Goal: Task Accomplishment & Management: Manage account settings

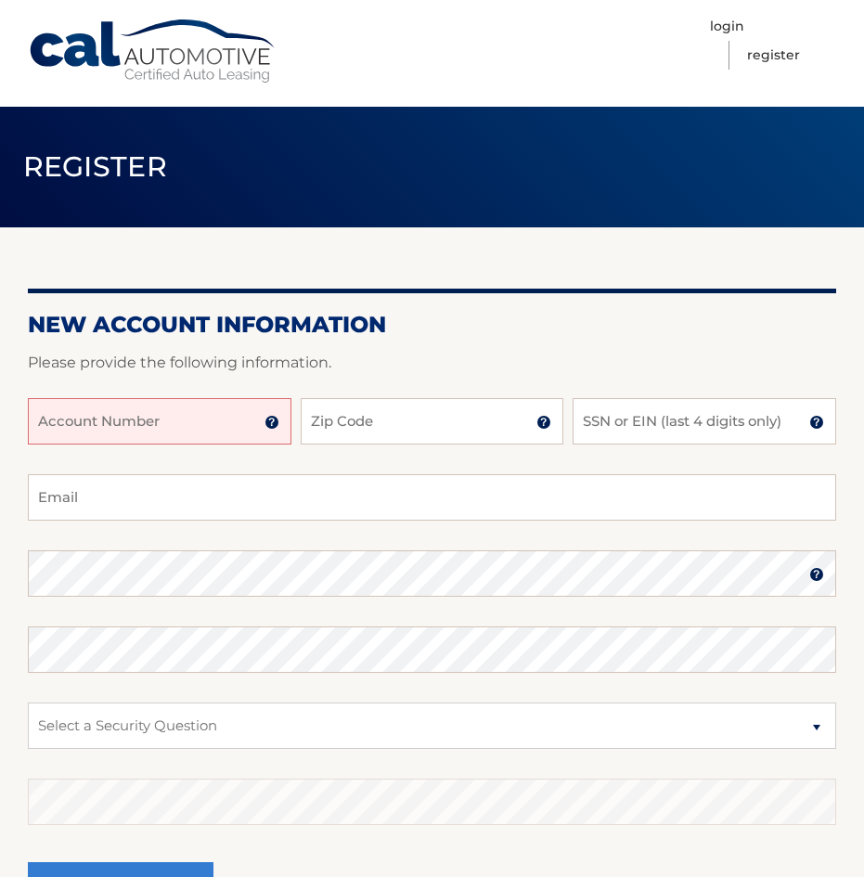
click at [181, 431] on input "Account Number" at bounding box center [160, 421] width 264 height 46
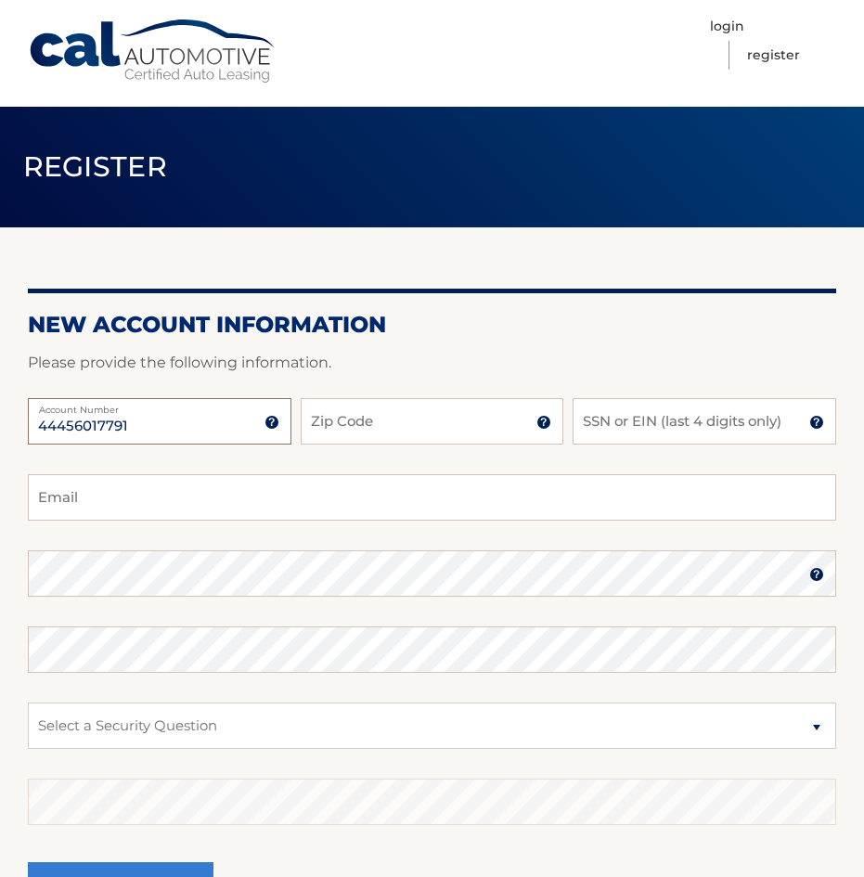
type input "44456017791"
type input "11530"
type input "3332"
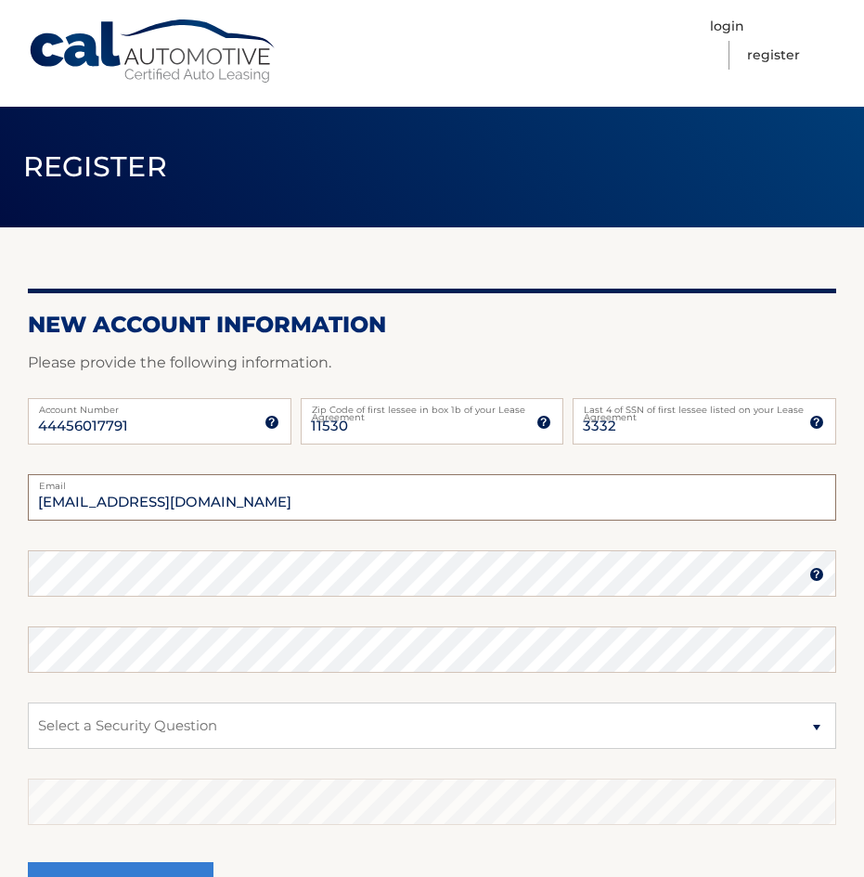
type input "samroukas@gmail.com"
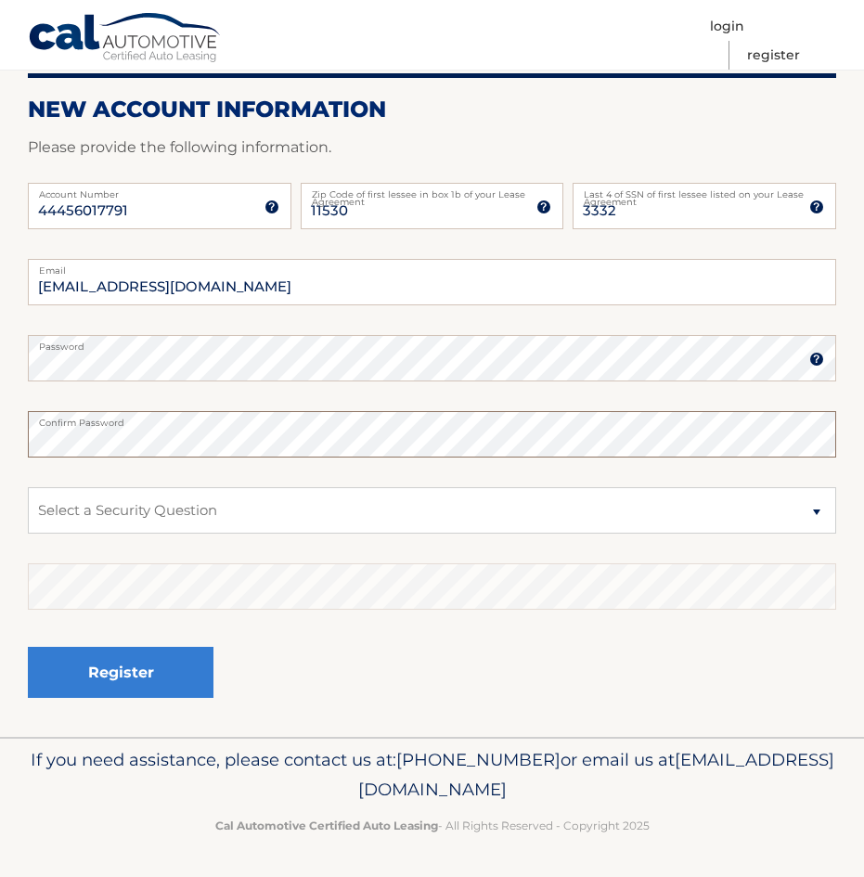
scroll to position [214, 0]
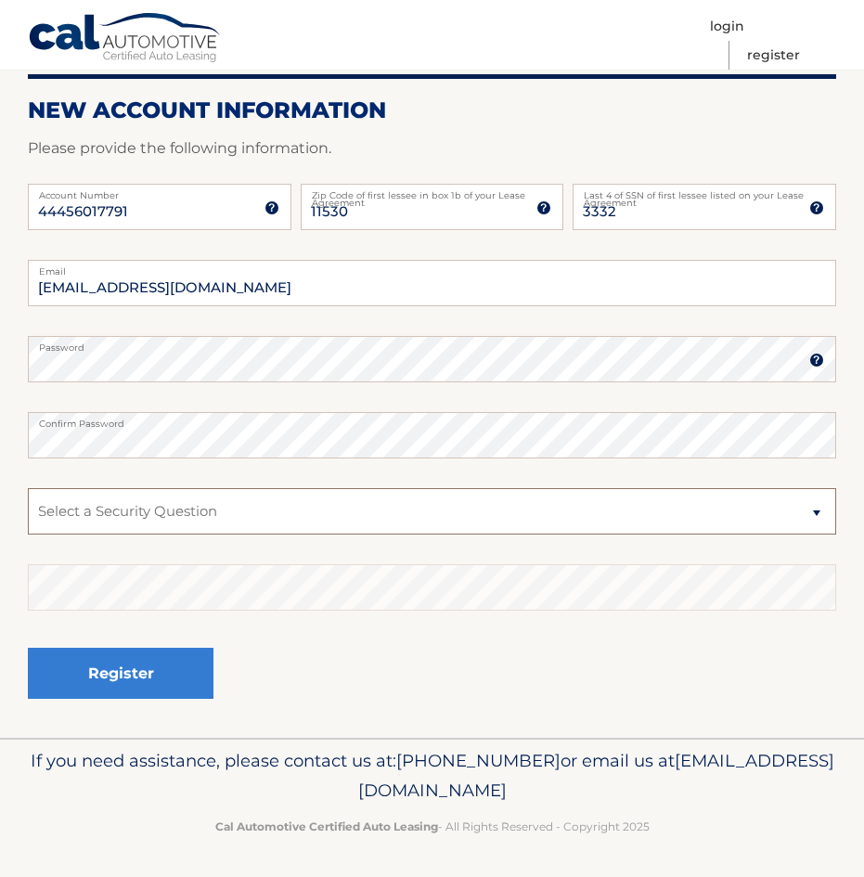
select select "2"
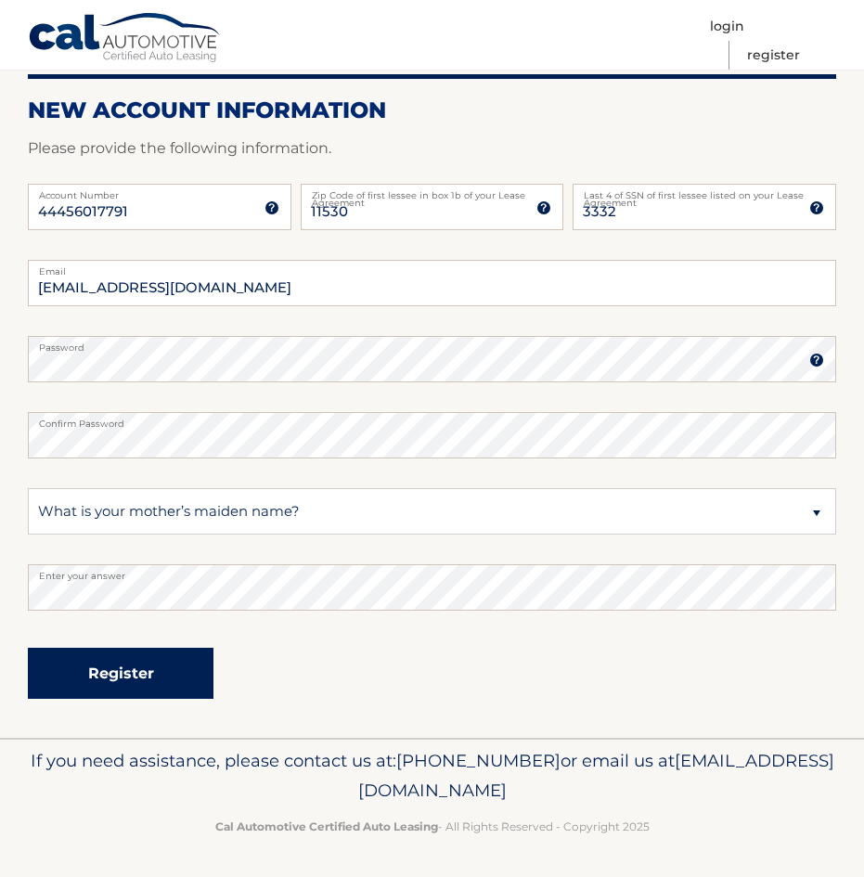
click at [136, 681] on button "Register" at bounding box center [121, 673] width 186 height 51
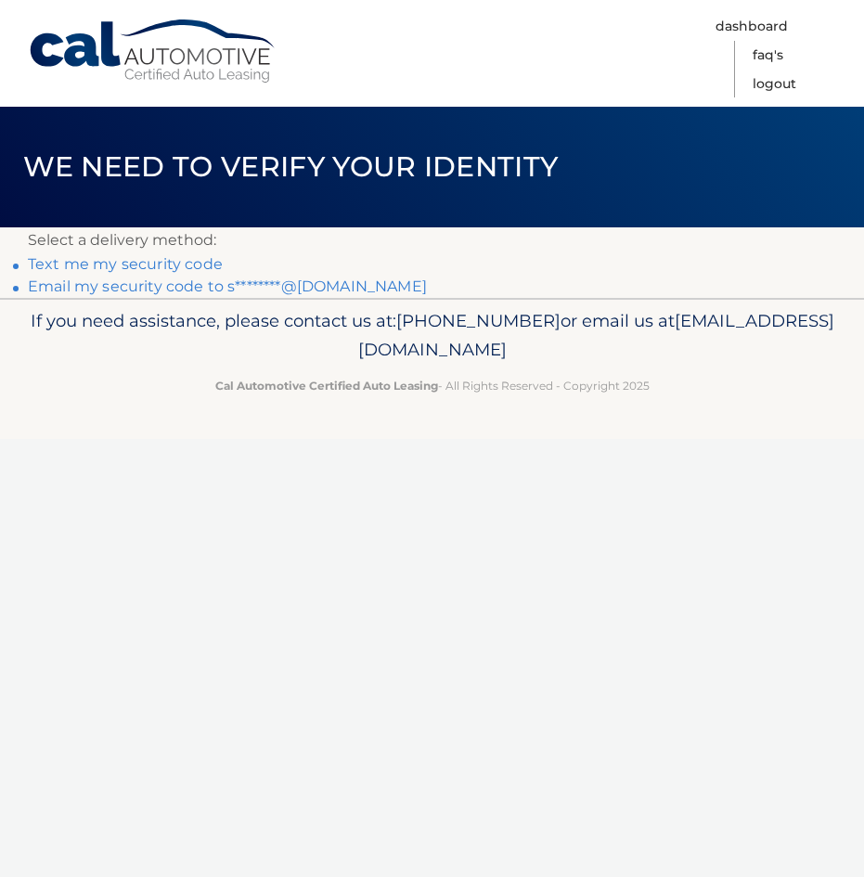
click at [180, 258] on link "Text me my security code" at bounding box center [125, 264] width 195 height 18
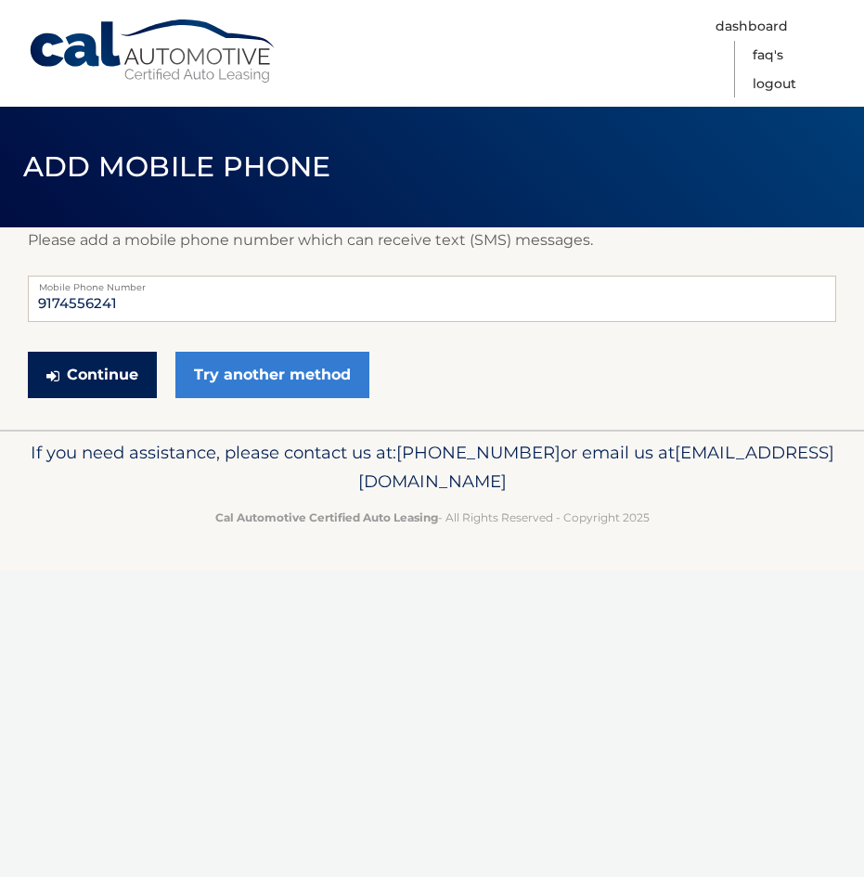
click at [122, 378] on button "Continue" at bounding box center [92, 375] width 129 height 46
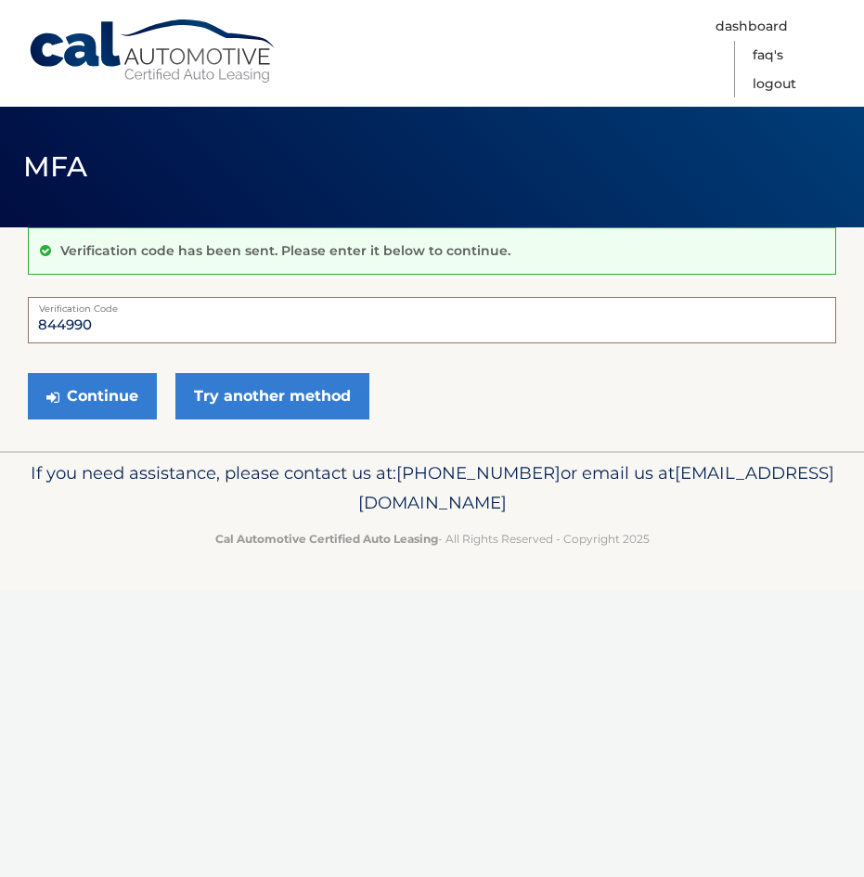
type input "844990"
click at [92, 395] on button "Continue" at bounding box center [92, 396] width 129 height 46
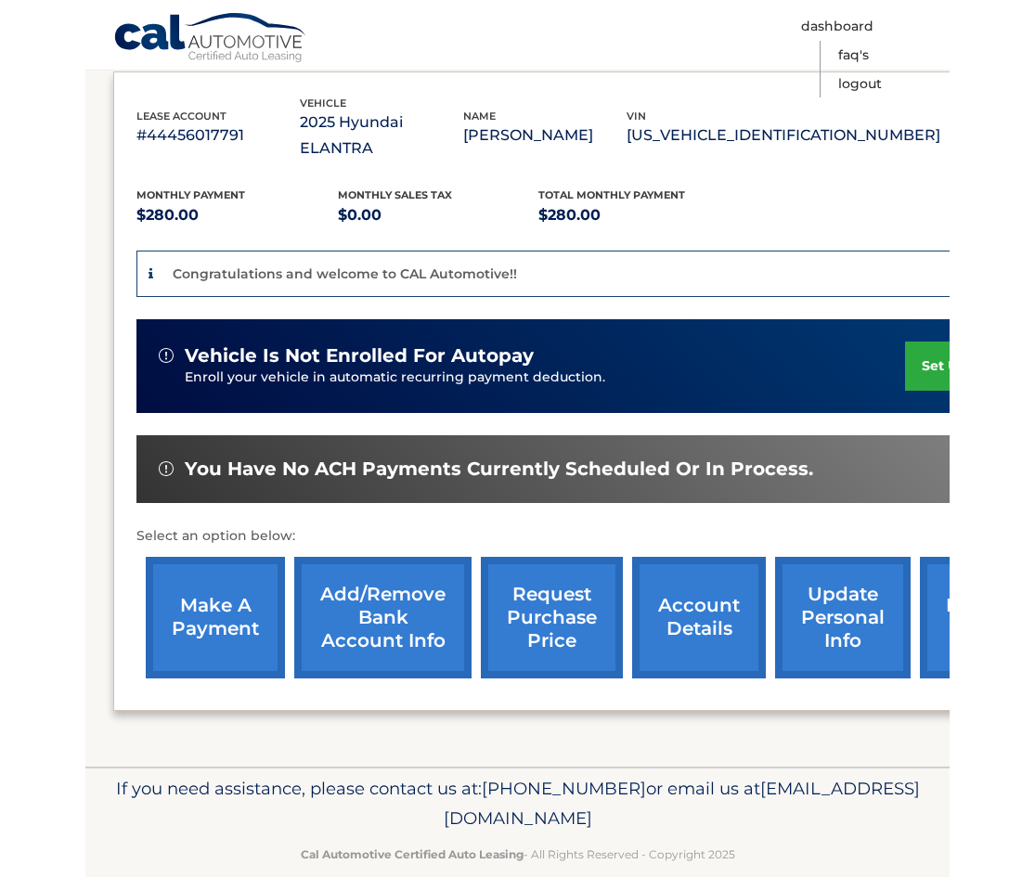
scroll to position [312, 0]
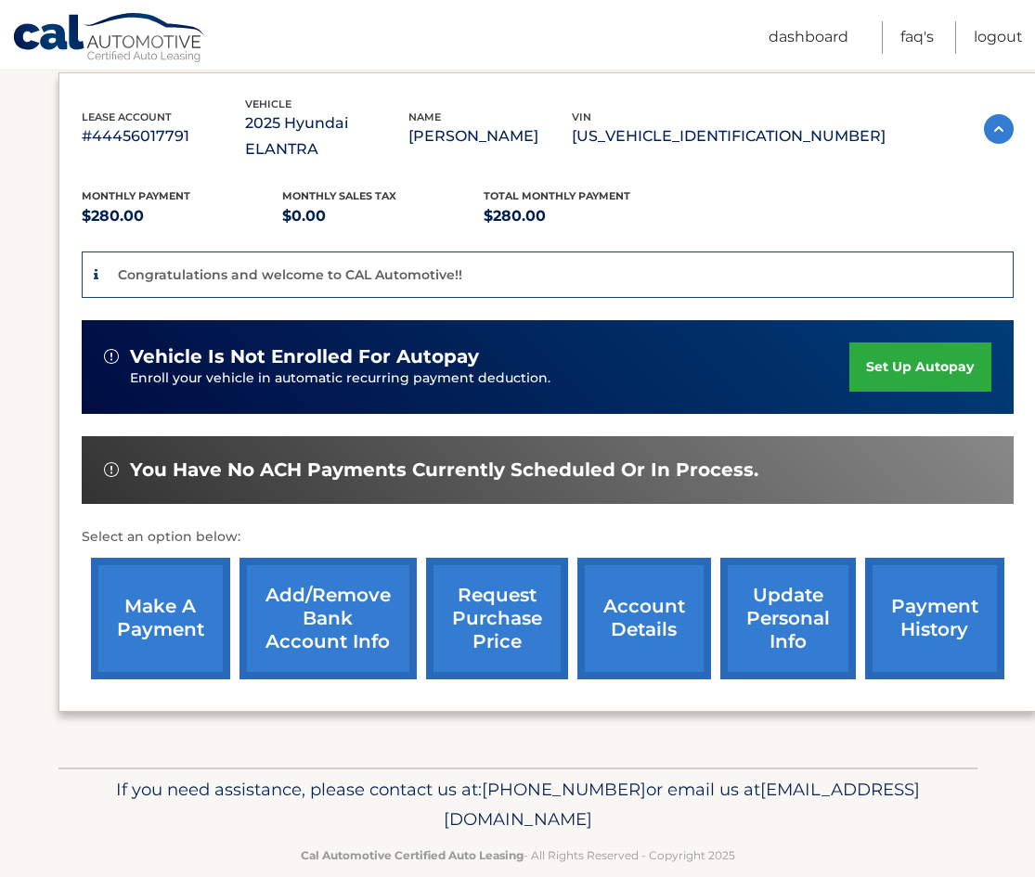
click at [863, 342] on link "set up autopay" at bounding box center [919, 366] width 141 height 49
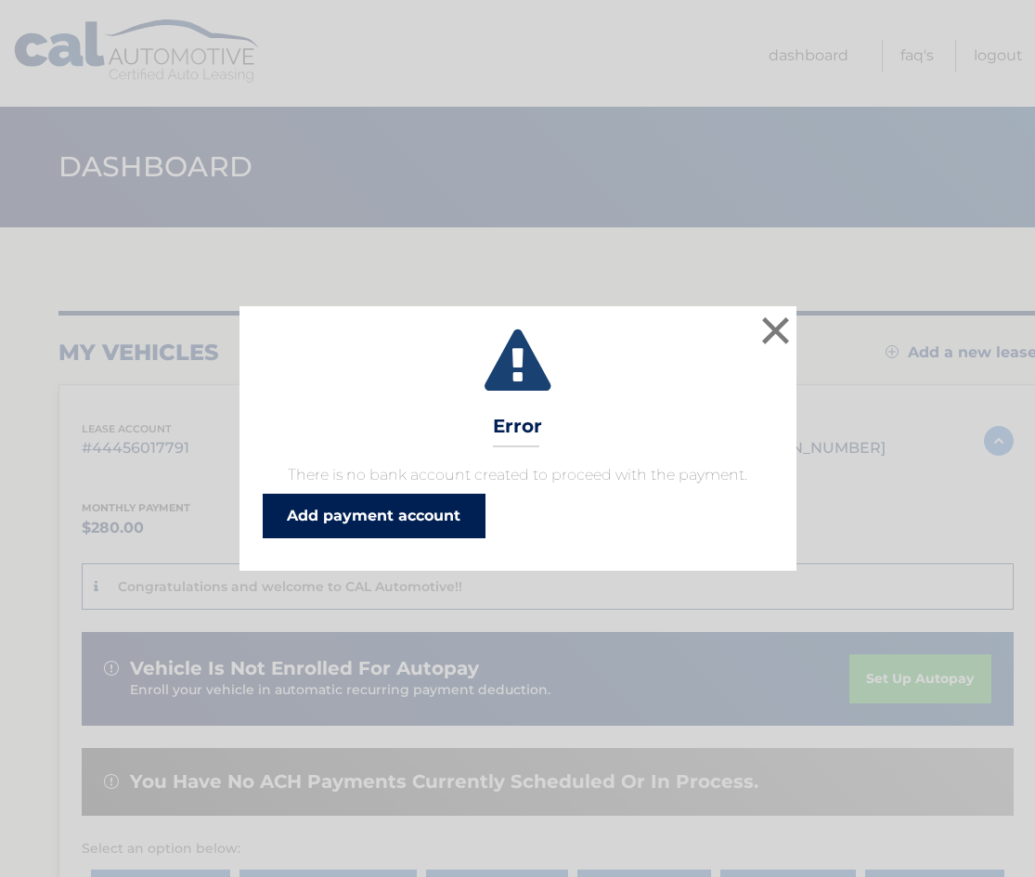
click at [408, 507] on link "Add payment account" at bounding box center [374, 516] width 223 height 45
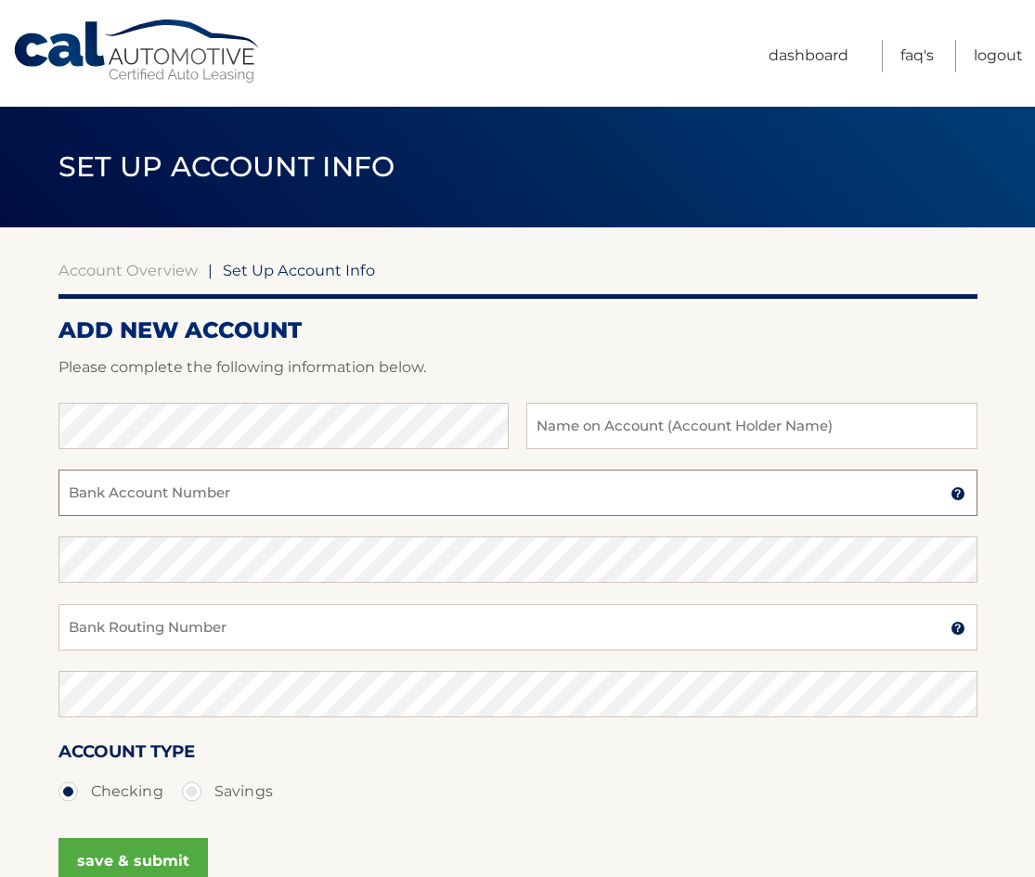
click at [278, 504] on input "Bank Account Number" at bounding box center [517, 493] width 919 height 46
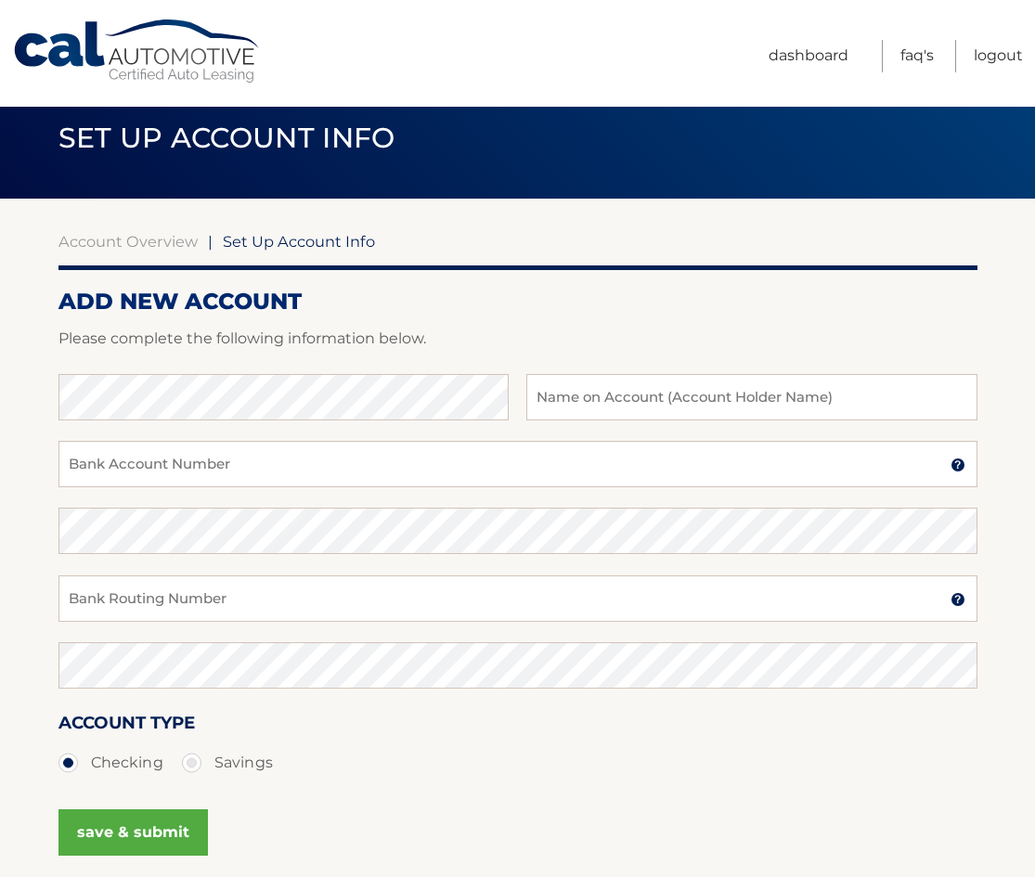
click at [272, 630] on div "Bank Routing Number A 9-digit number at the lower left corner of a check. Conta…" at bounding box center [517, 608] width 919 height 67
click at [282, 603] on input "Bank Routing Number" at bounding box center [517, 598] width 919 height 46
type input "021000021"
click at [150, 554] on div "Confirm Bank Account Number" at bounding box center [517, 541] width 919 height 67
click at [227, 475] on input "Bank Account Number" at bounding box center [517, 464] width 919 height 46
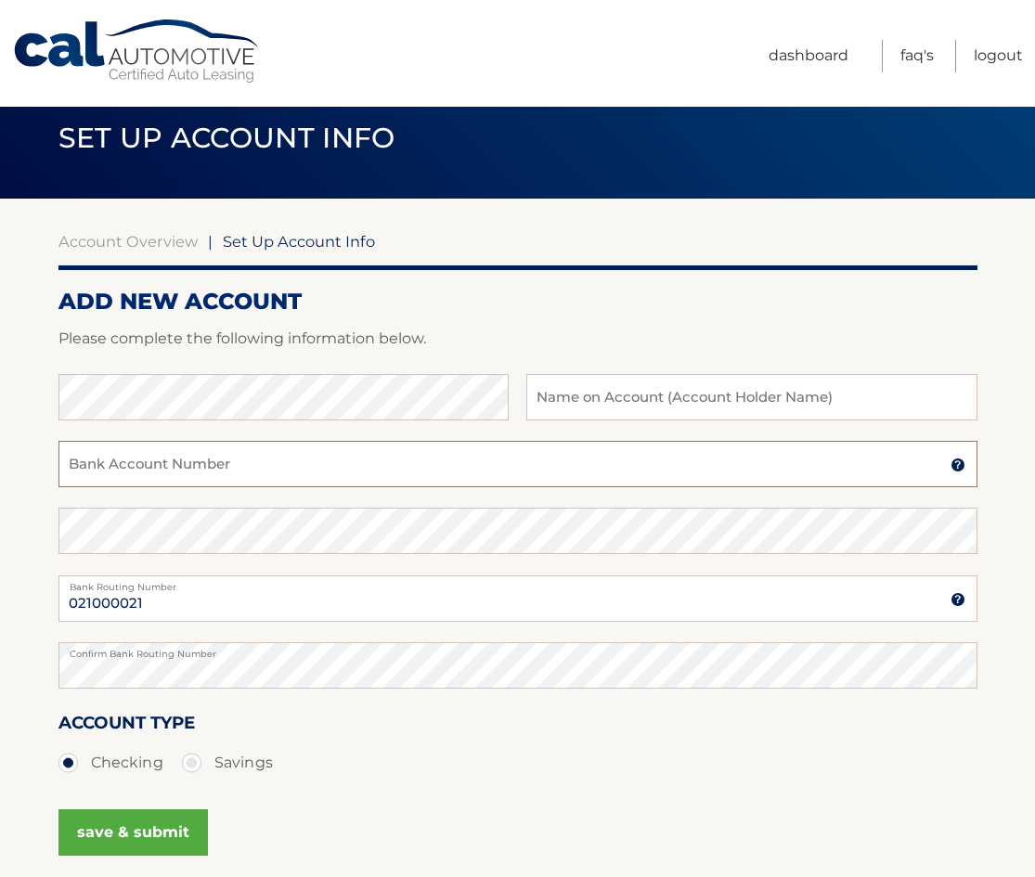
paste input "677033893"
type input "677033893"
click at [642, 396] on input "text" at bounding box center [751, 397] width 450 height 46
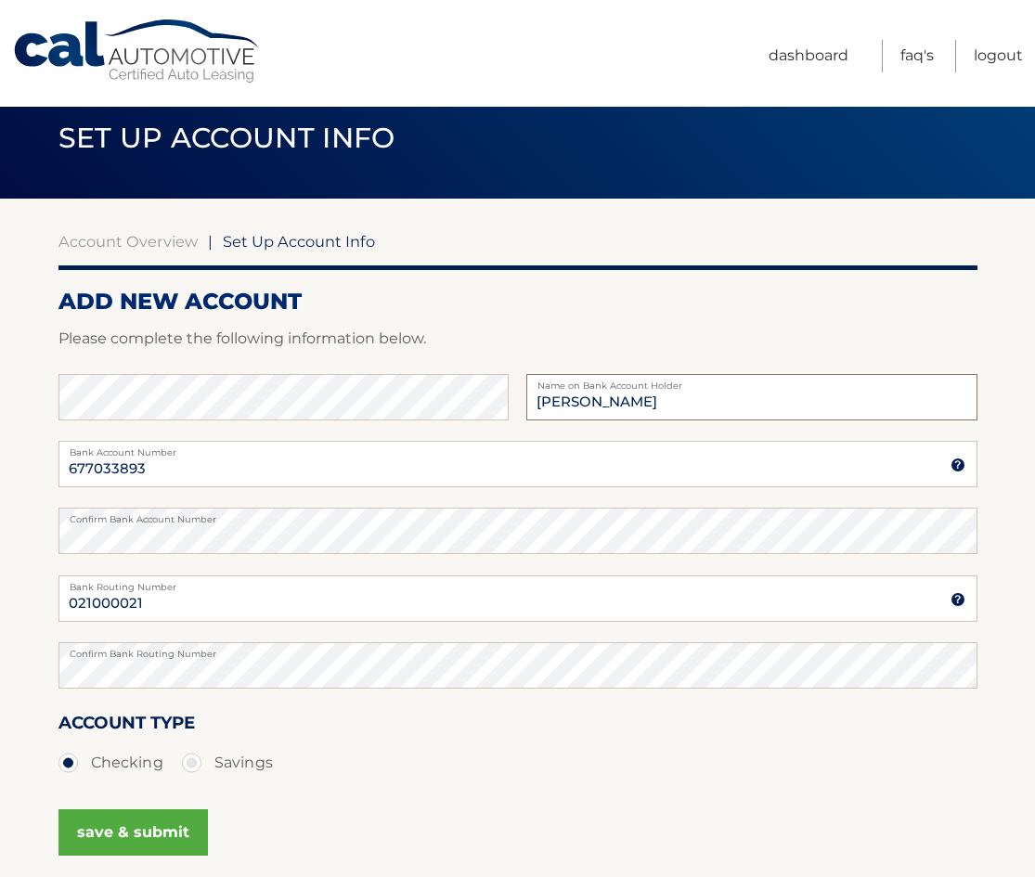
type input "Sam Roukas"
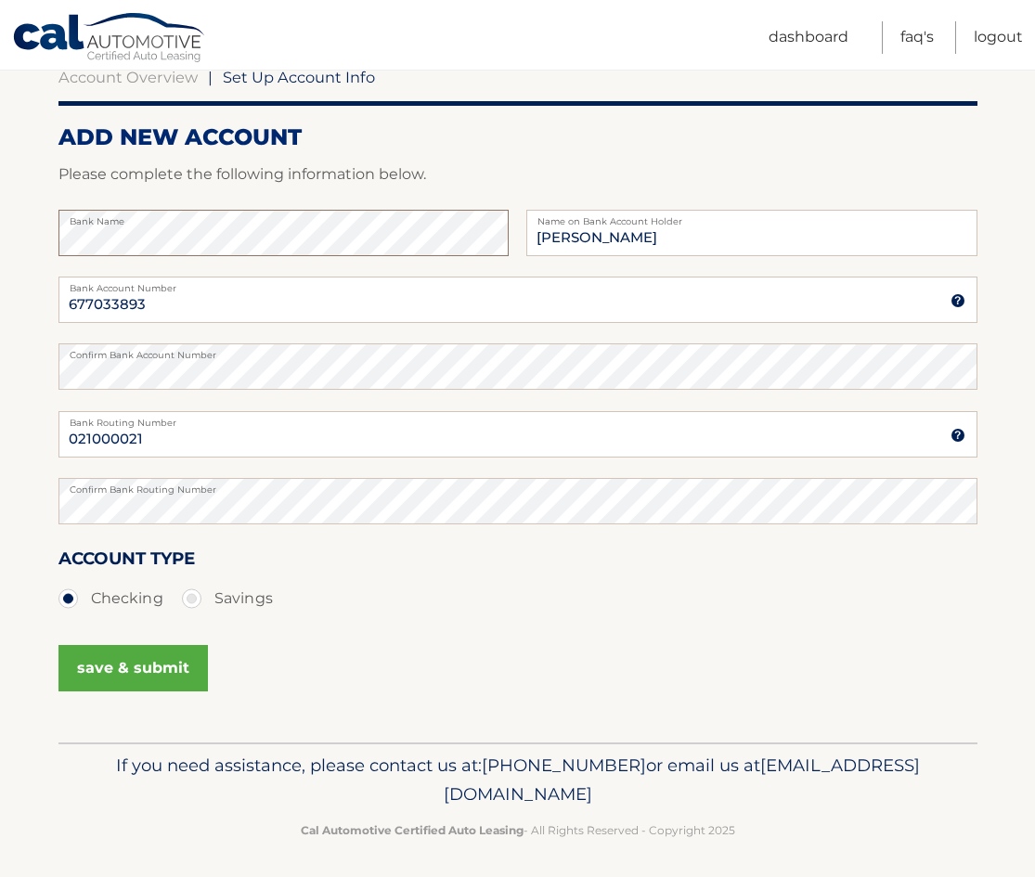
scroll to position [197, 0]
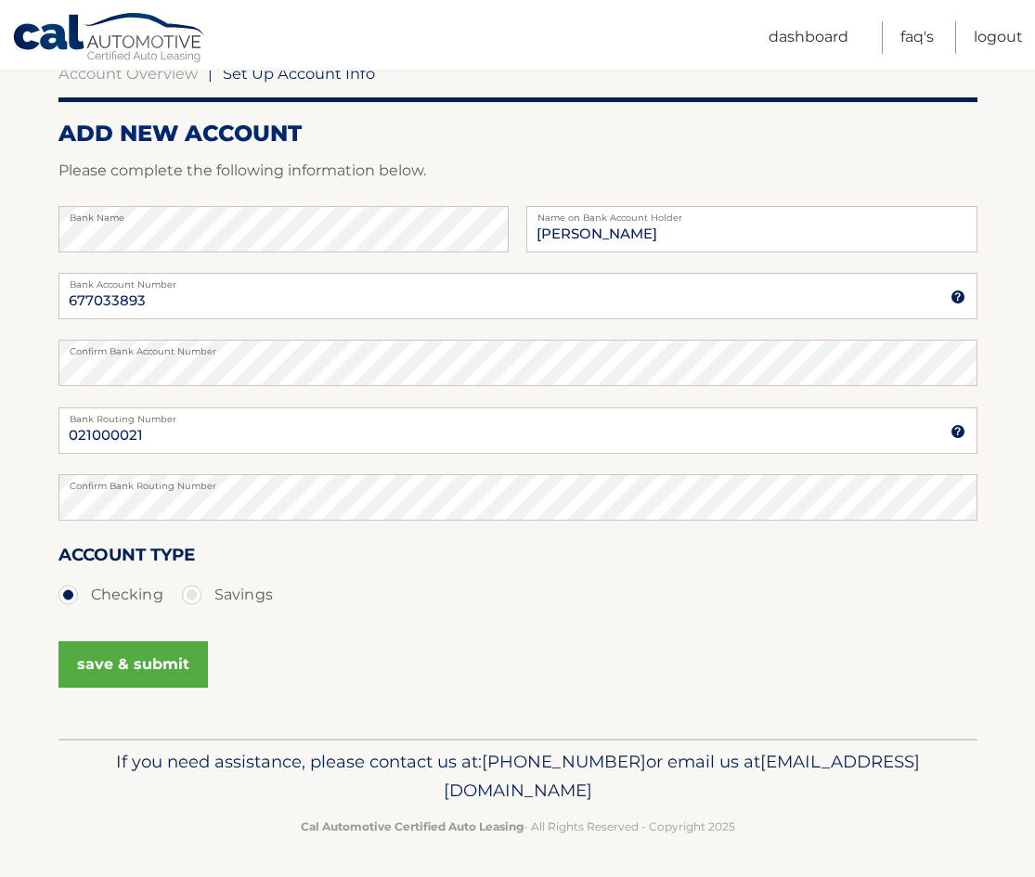
click at [107, 677] on button "save & submit" at bounding box center [132, 664] width 149 height 46
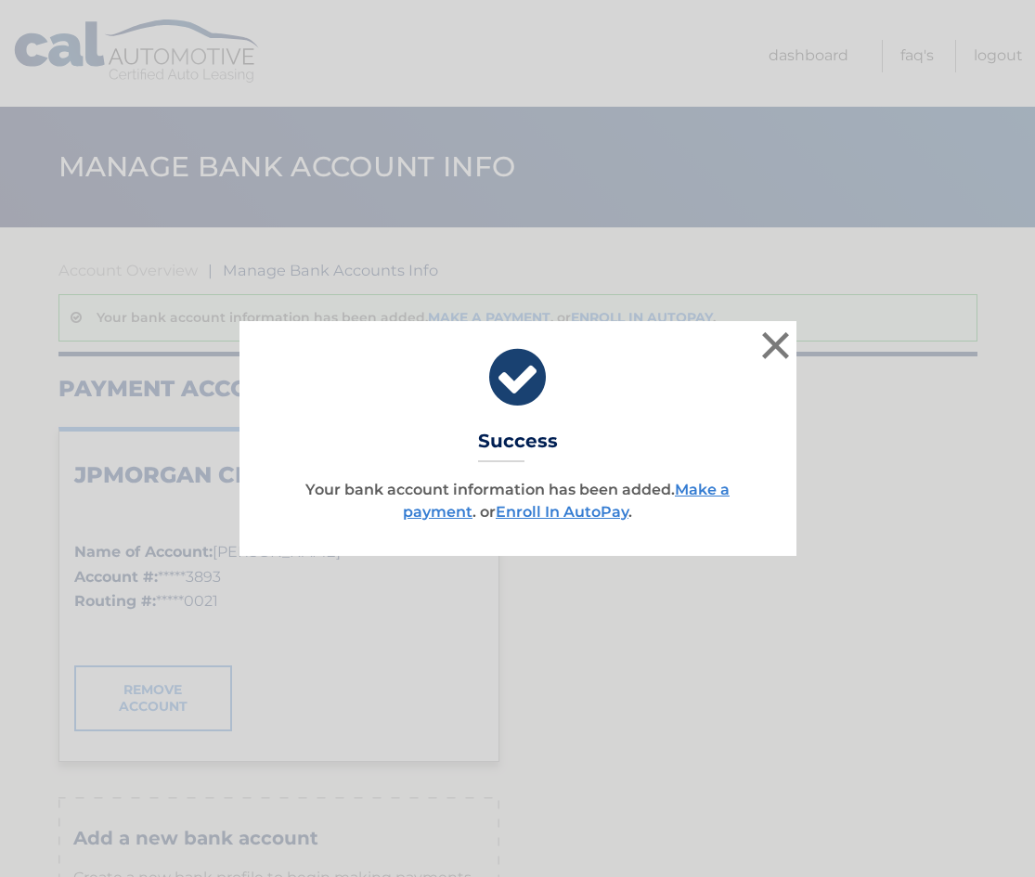
click at [775, 341] on button "×" at bounding box center [775, 345] width 37 height 37
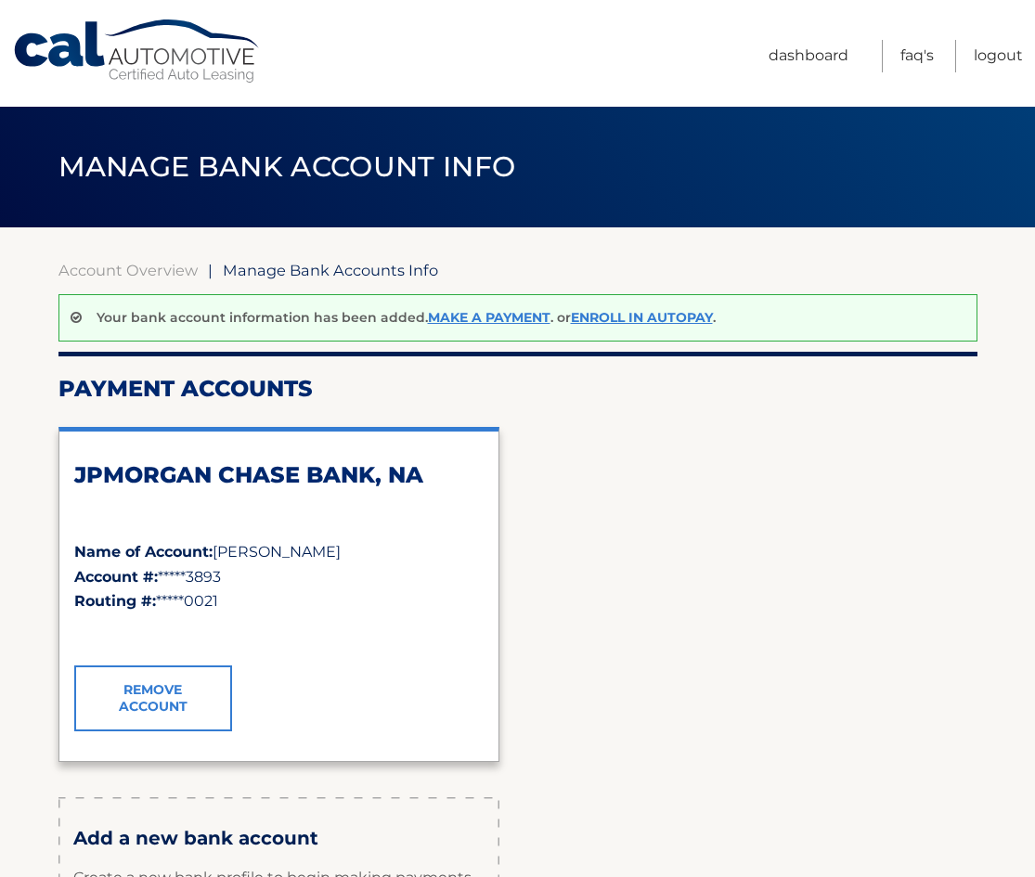
click at [130, 75] on link "Cal Automotive" at bounding box center [137, 52] width 251 height 66
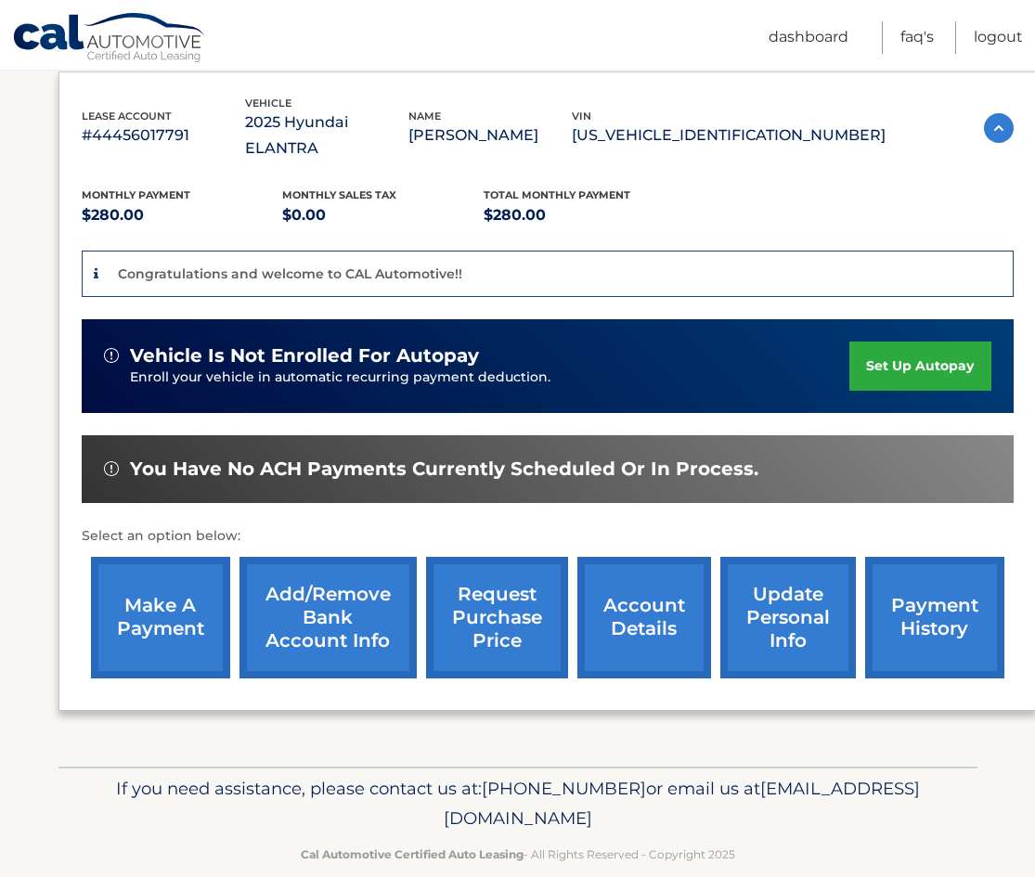
scroll to position [312, 0]
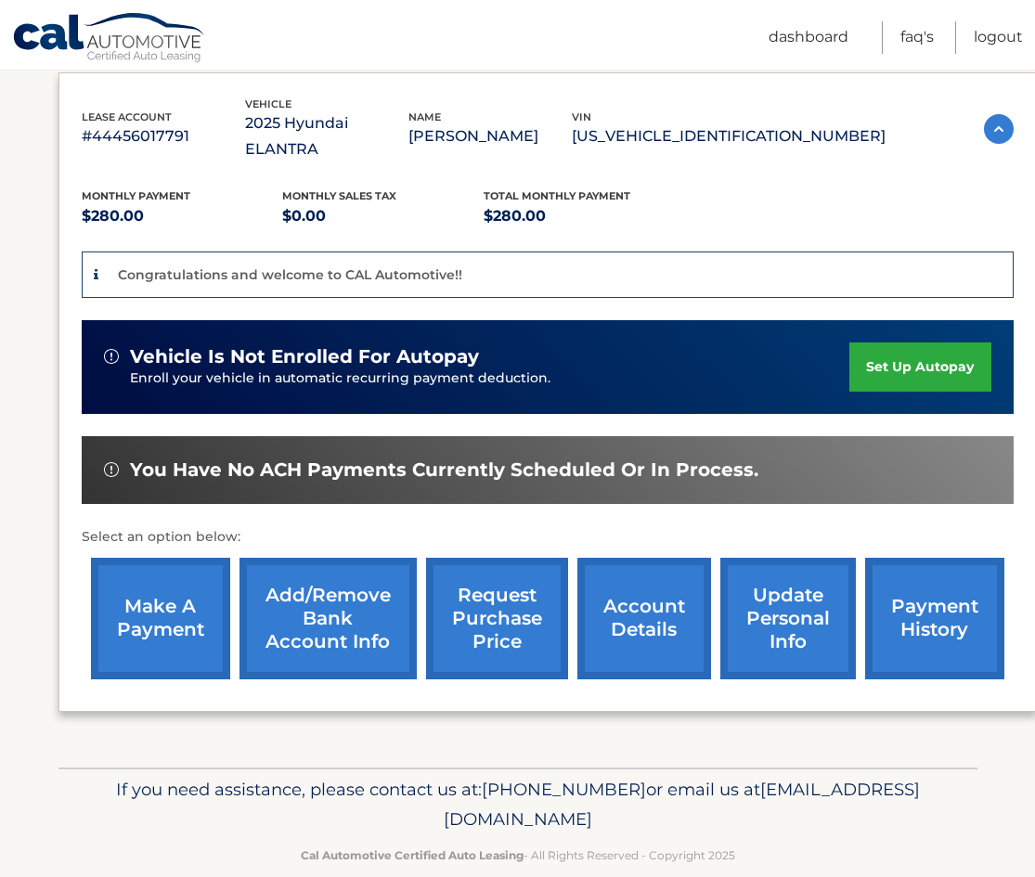
click at [637, 585] on link "account details" at bounding box center [644, 619] width 134 height 122
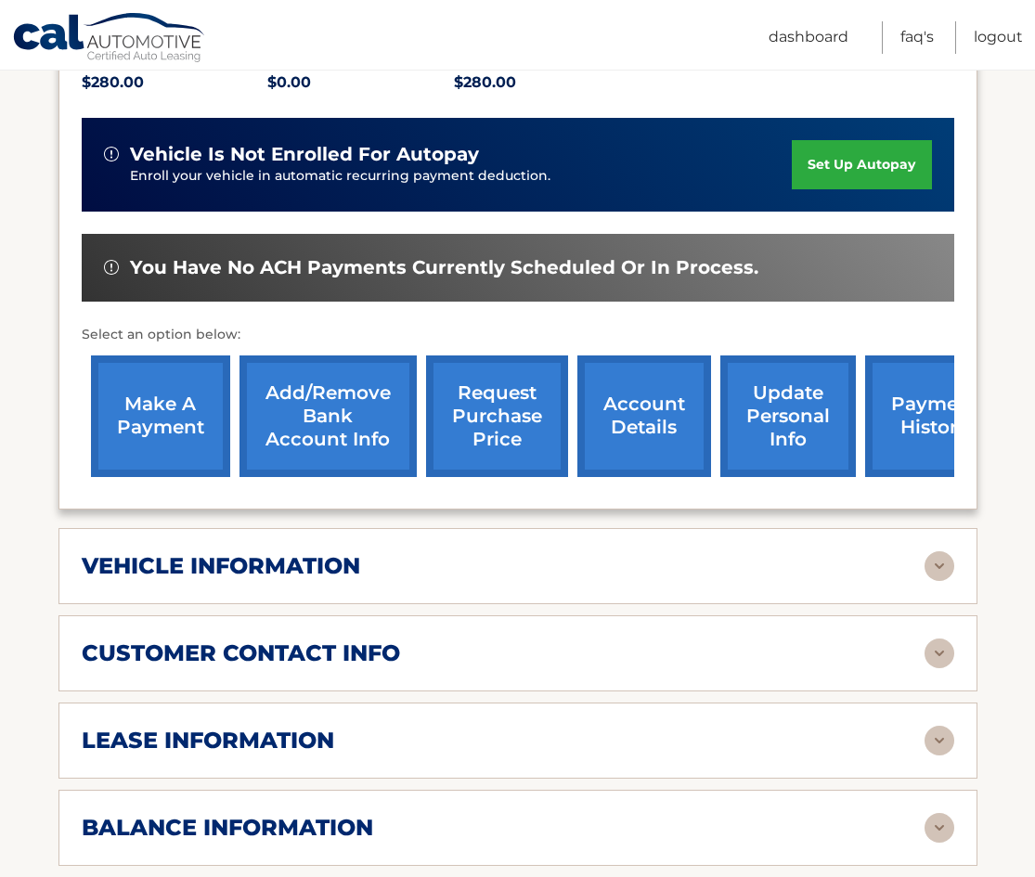
scroll to position [486, 0]
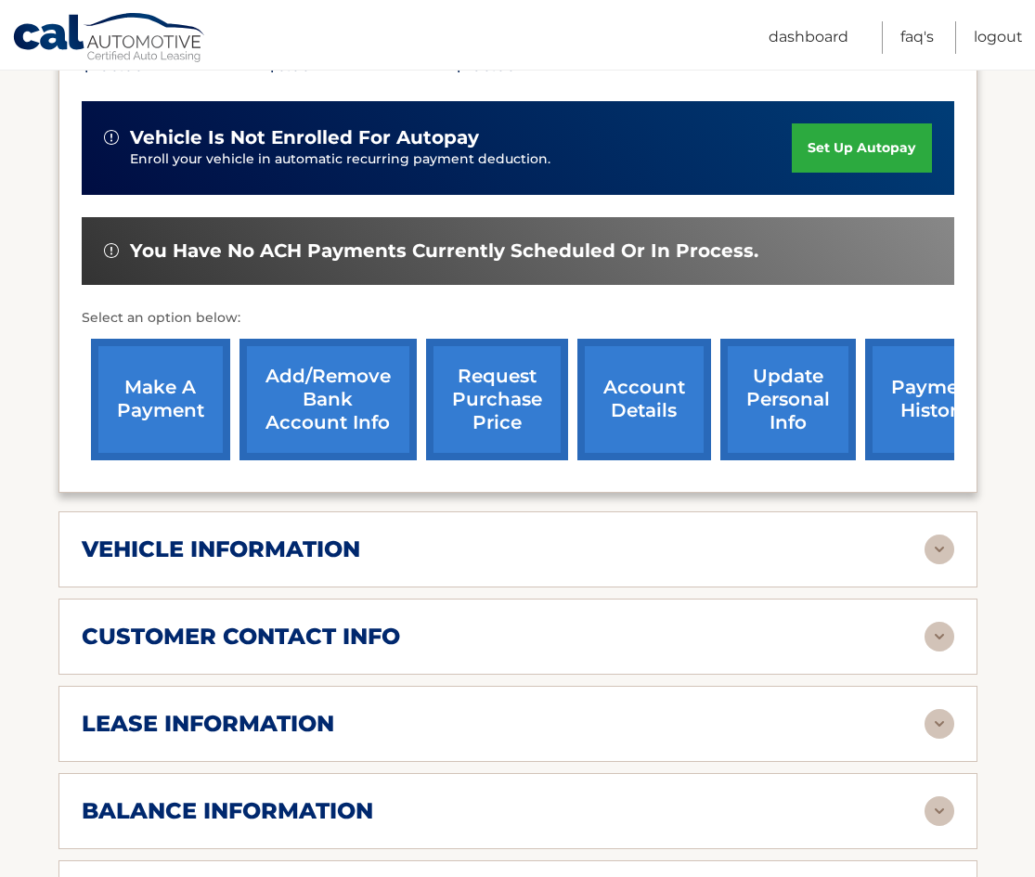
click at [960, 511] on div "vehicle information vehicle Year 2025 vehicle make Hyundai vehicle model ELANTR…" at bounding box center [517, 549] width 919 height 76
click at [932, 535] on img at bounding box center [939, 550] width 30 height 30
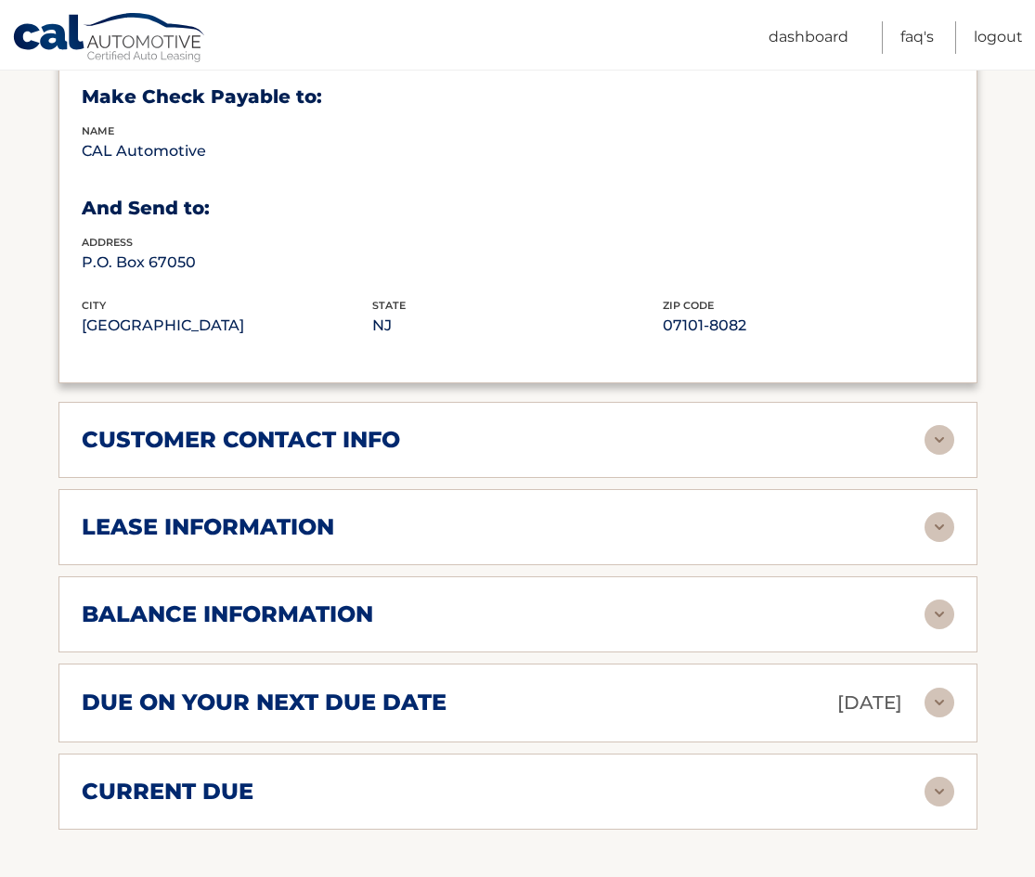
scroll to position [1253, 0]
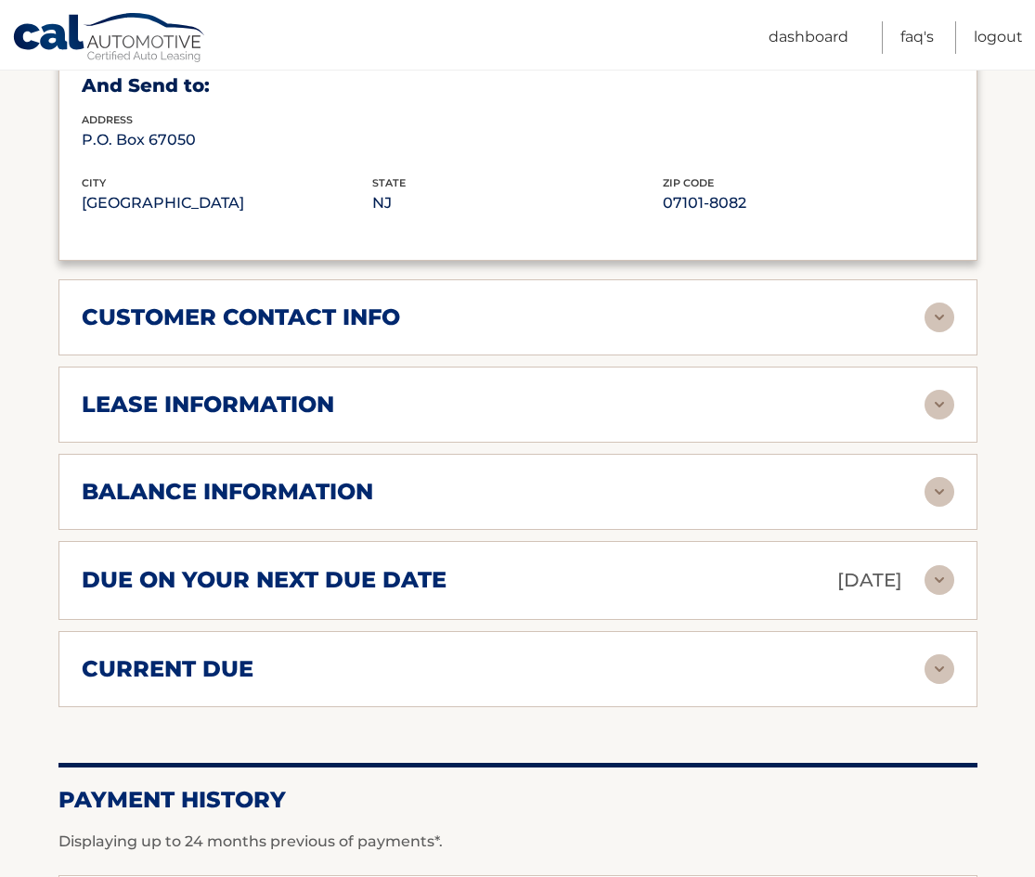
click at [924, 565] on img at bounding box center [939, 580] width 30 height 30
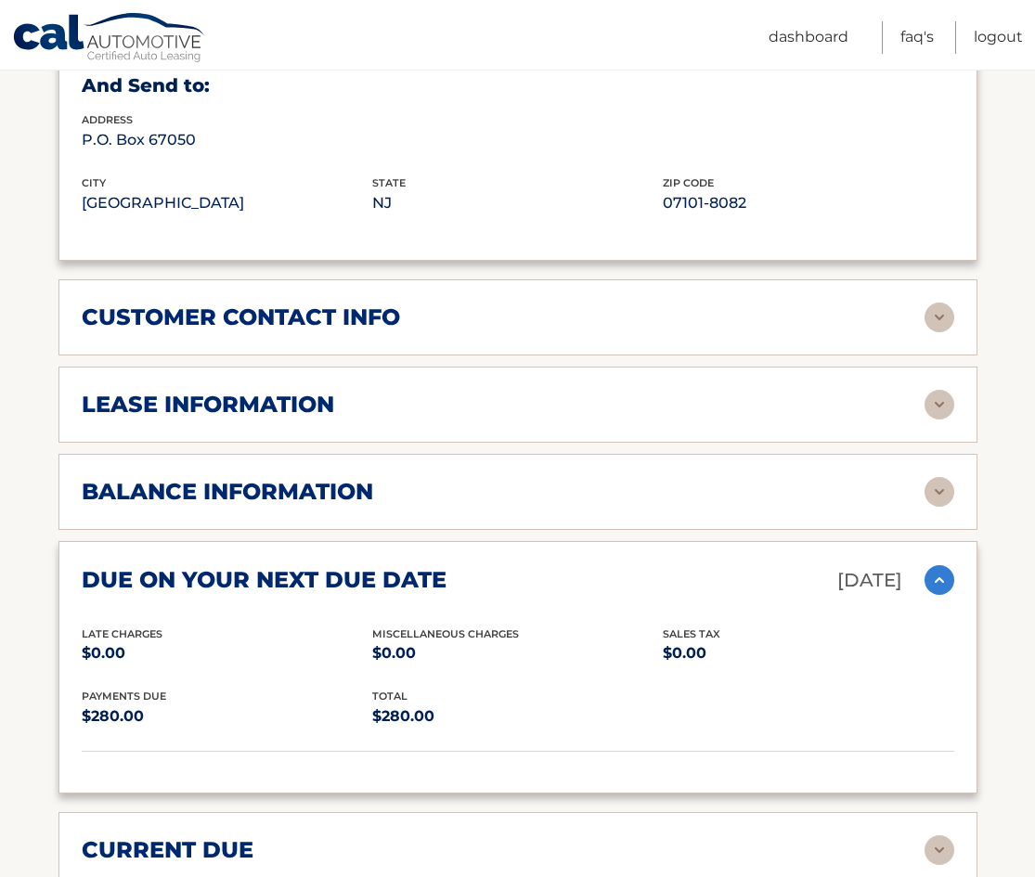
click at [940, 477] on img at bounding box center [939, 492] width 30 height 30
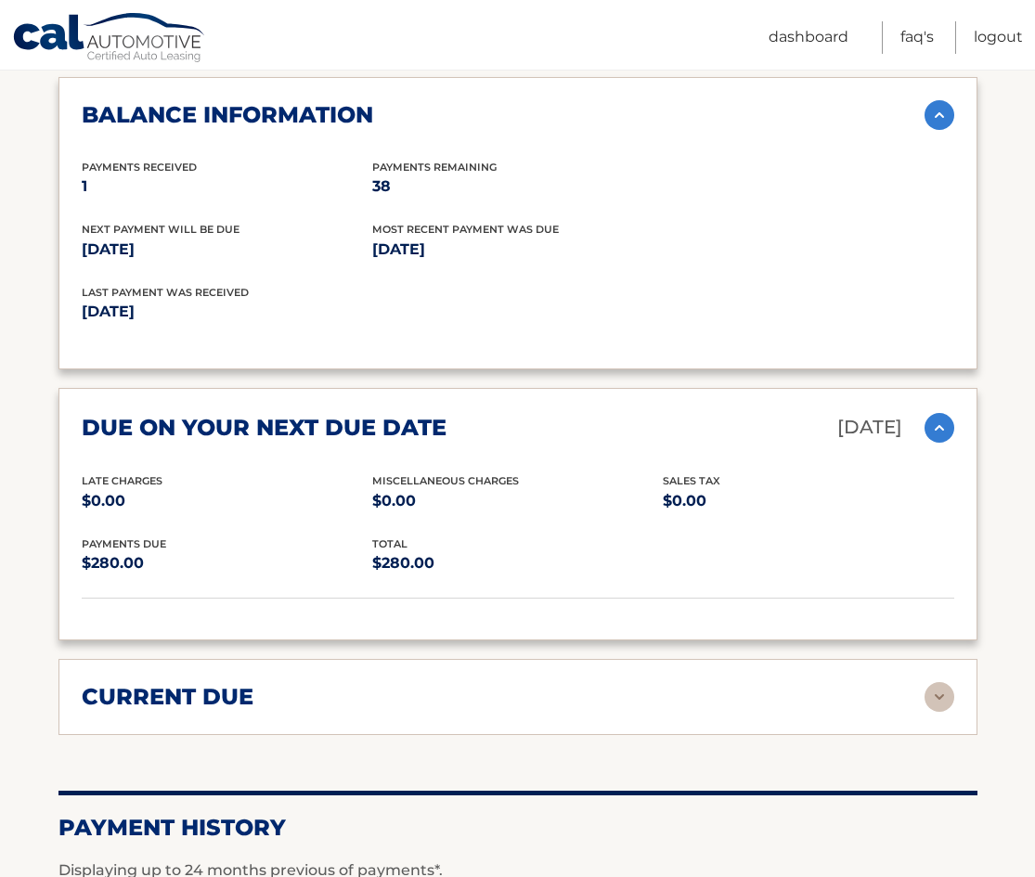
scroll to position [1650, 0]
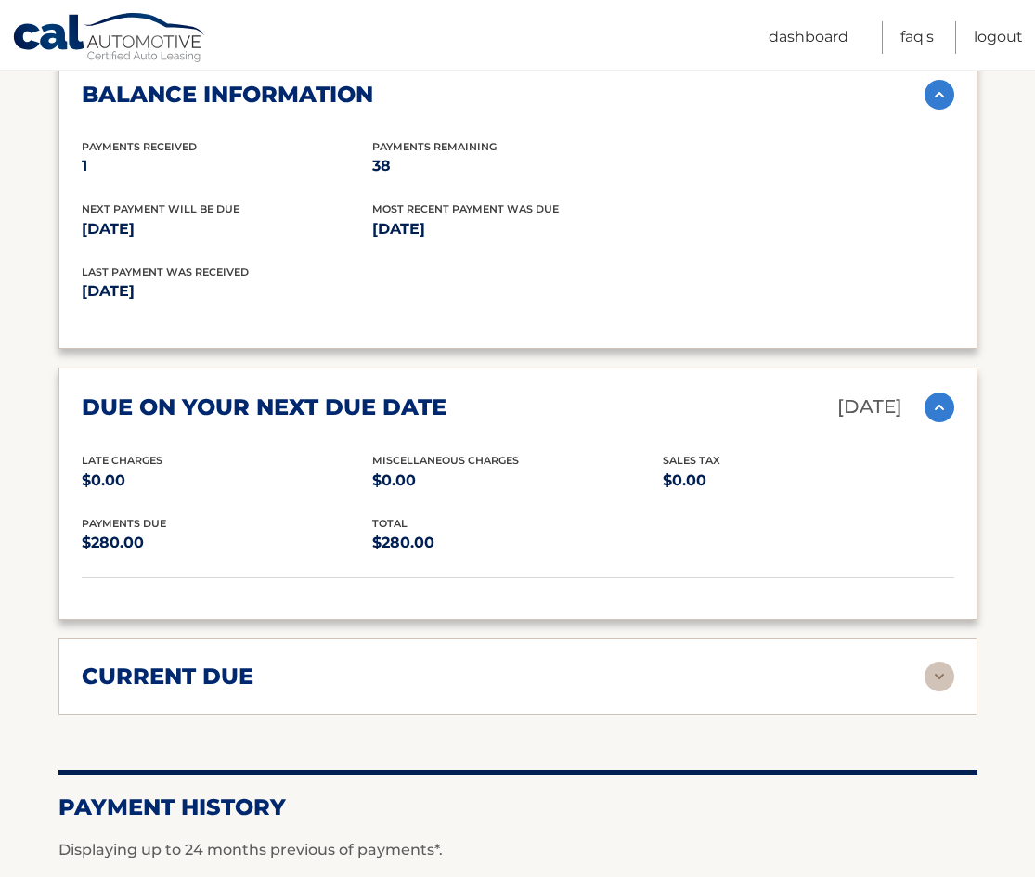
click at [947, 662] on img at bounding box center [939, 677] width 30 height 30
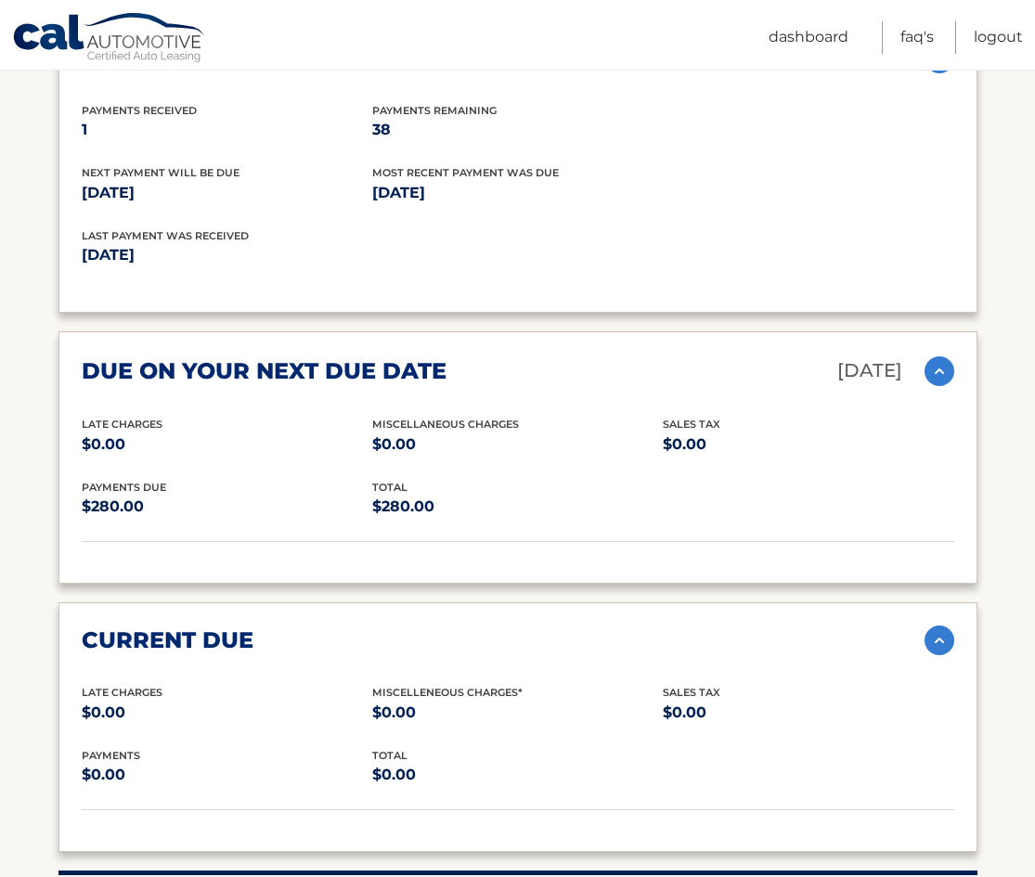
scroll to position [1711, 0]
